Goal: Task Accomplishment & Management: Manage account settings

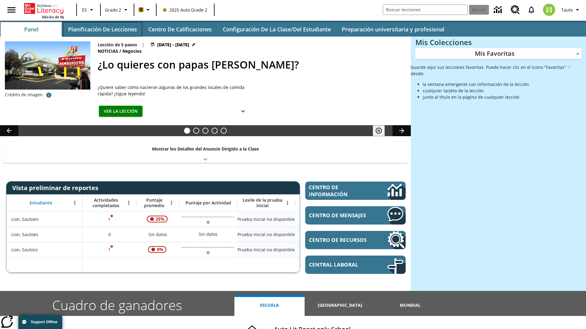
click at [102, 29] on button "Planificación de lecciones" at bounding box center [102, 29] width 79 height 15
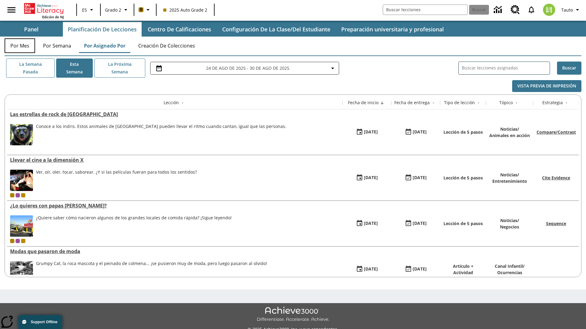
click at [20, 46] on button "Por mes" at bounding box center [20, 45] width 31 height 15
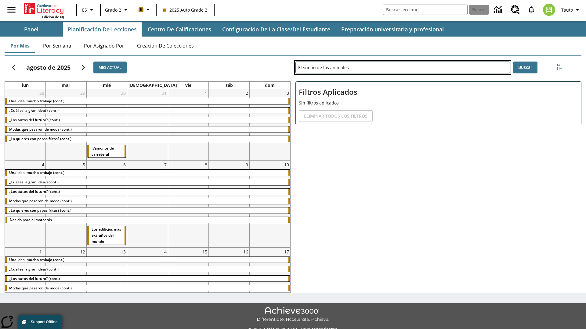
type input "El sueño de los animales"
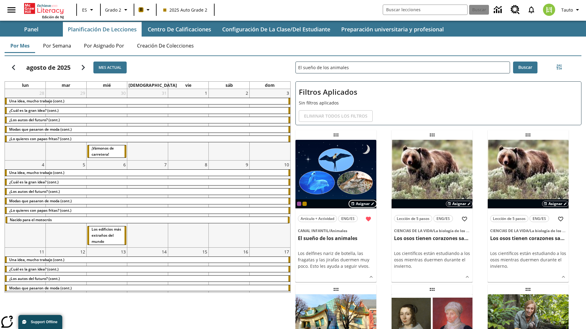
click at [363, 204] on span "Asignar" at bounding box center [363, 203] width 14 height 5
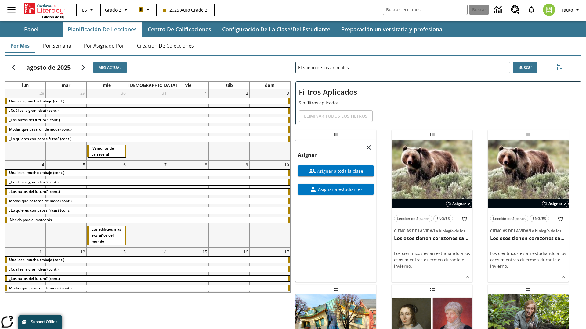
scroll to position [166, 0]
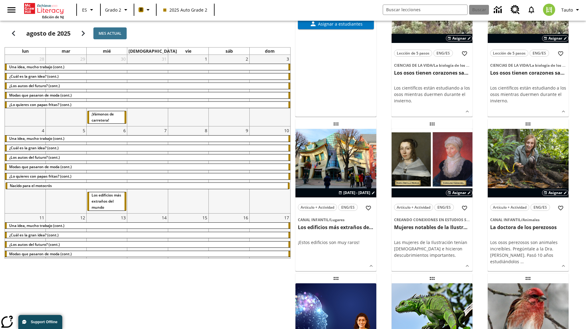
click at [336, 9] on span "Asignar a toda la clase" at bounding box center [339, 5] width 47 height 6
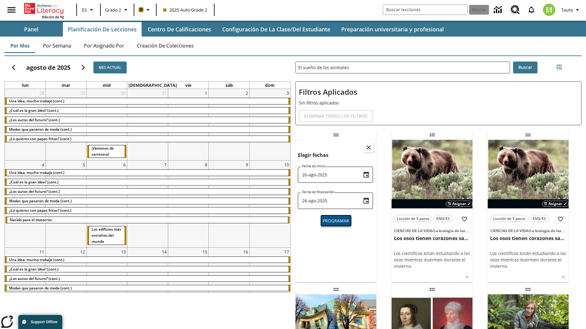
click at [336, 220] on span "Programar" at bounding box center [335, 221] width 27 height 6
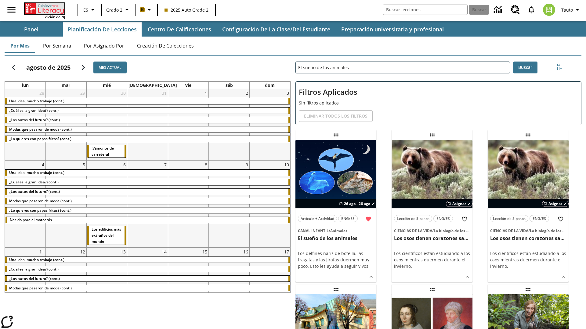
click at [44, 8] on icon "Portada" at bounding box center [45, 8] width 41 height 11
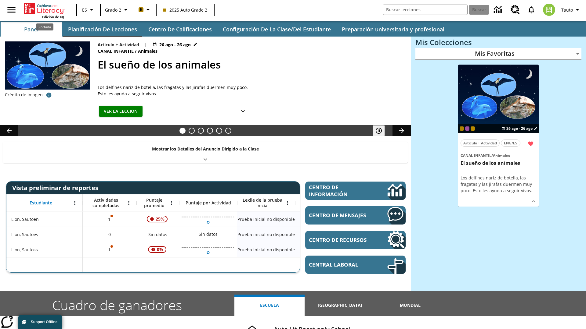
click at [102, 29] on button "Planificación de lecciones" at bounding box center [102, 29] width 79 height 15
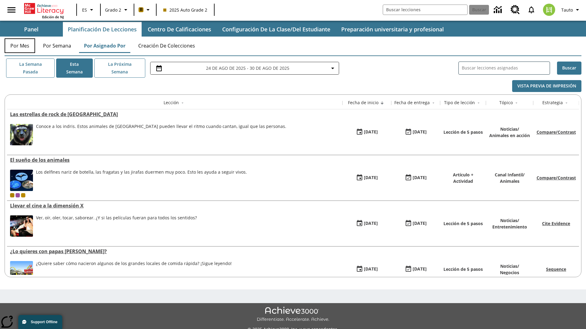
click at [20, 46] on button "Por mes" at bounding box center [20, 45] width 31 height 15
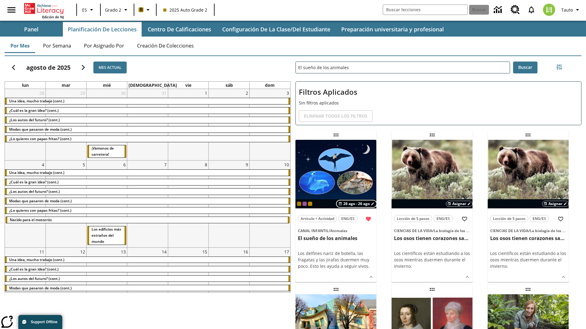
click at [357, 204] on span "26 ago - 26 ago" at bounding box center [356, 203] width 26 height 5
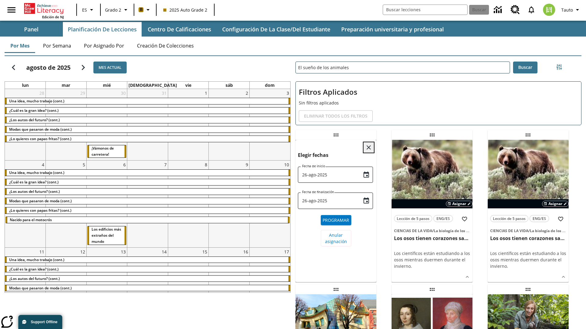
scroll to position [230, 0]
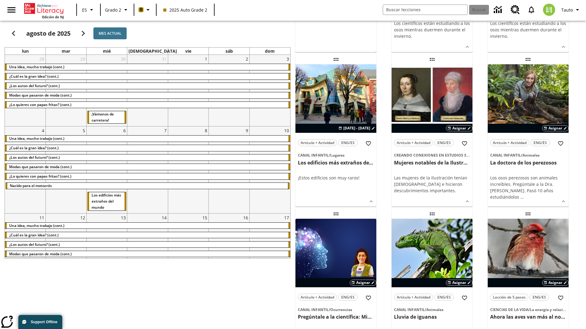
click at [336, 15] on span "Anular asignación" at bounding box center [336, 8] width 22 height 13
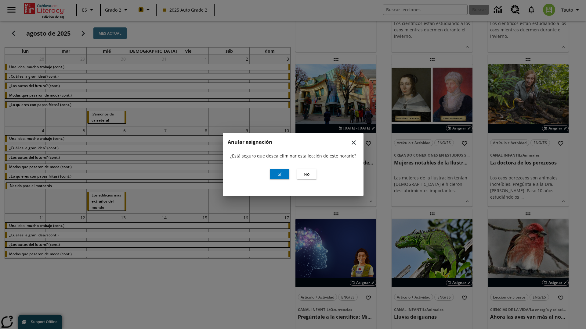
scroll to position [0, 0]
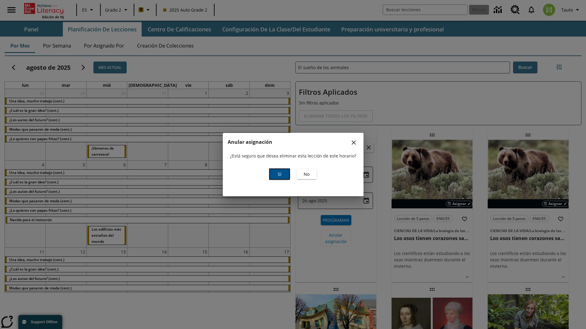
click at [279, 174] on span "Sí" at bounding box center [280, 174] width 4 height 6
